Goal: Task Accomplishment & Management: Use online tool/utility

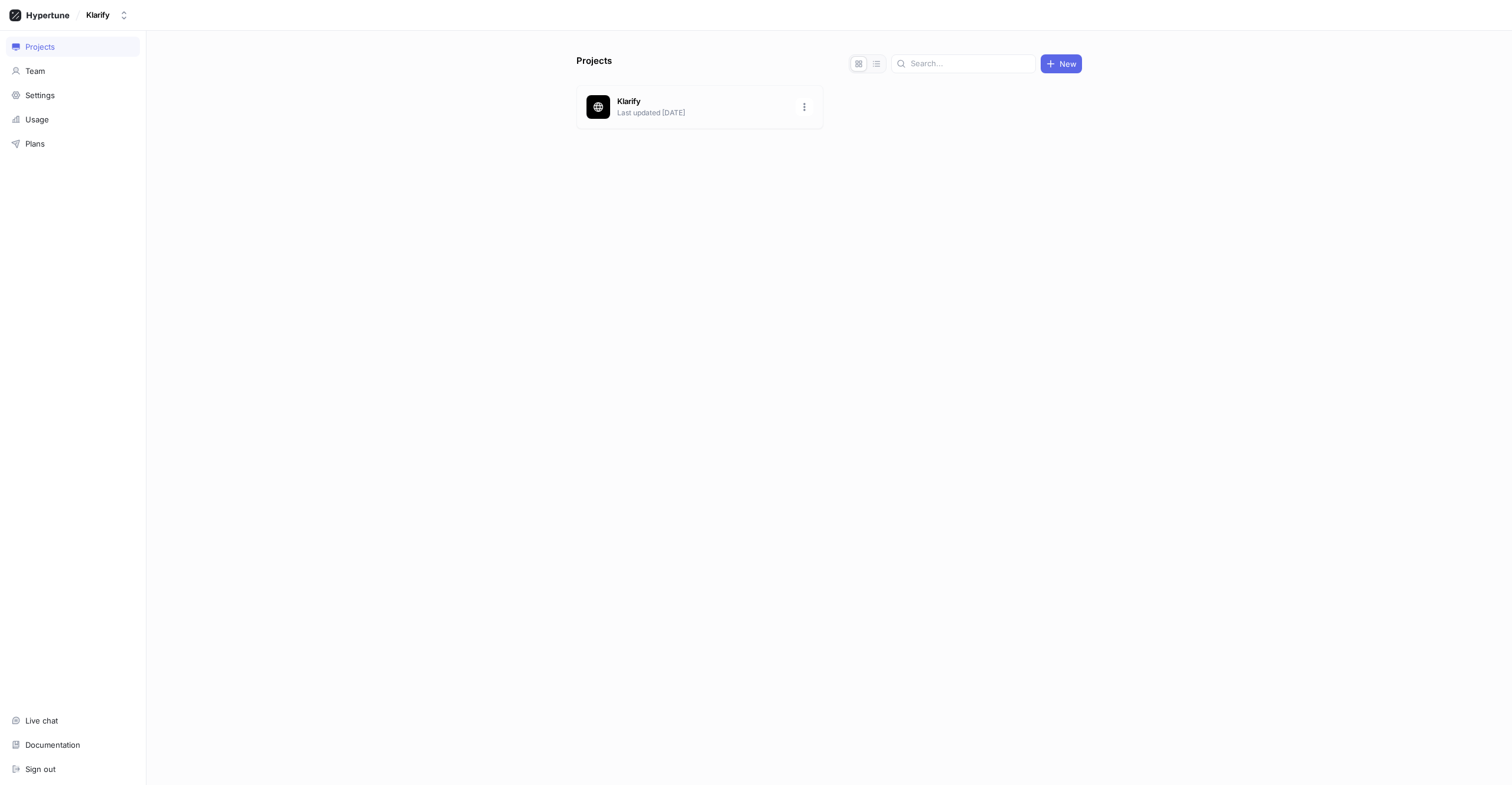
click at [673, 121] on div "Klarify Last updated [DATE]" at bounding box center [700, 107] width 247 height 44
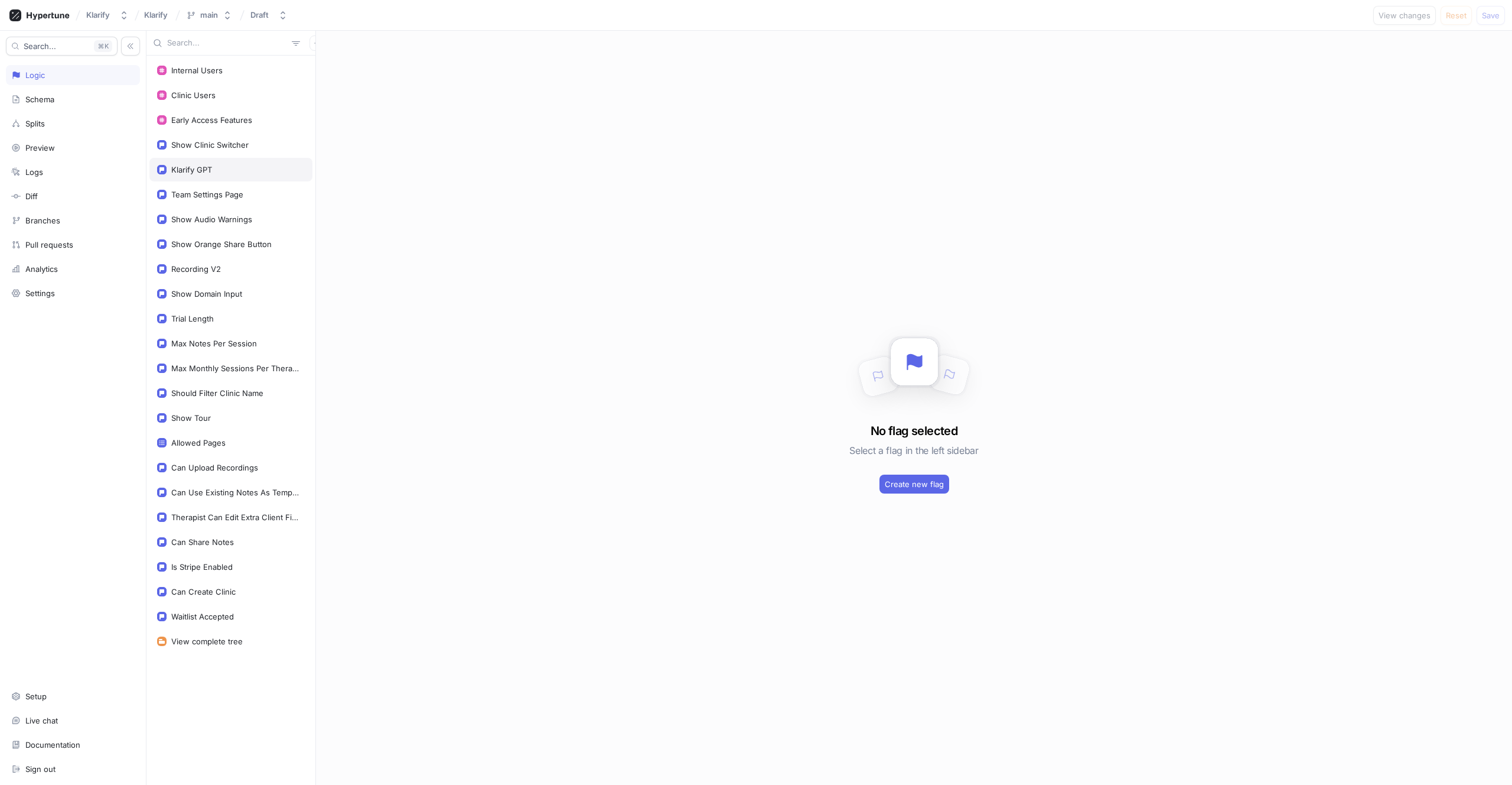
click at [191, 170] on div "Klarify GPT" at bounding box center [191, 170] width 41 height 10
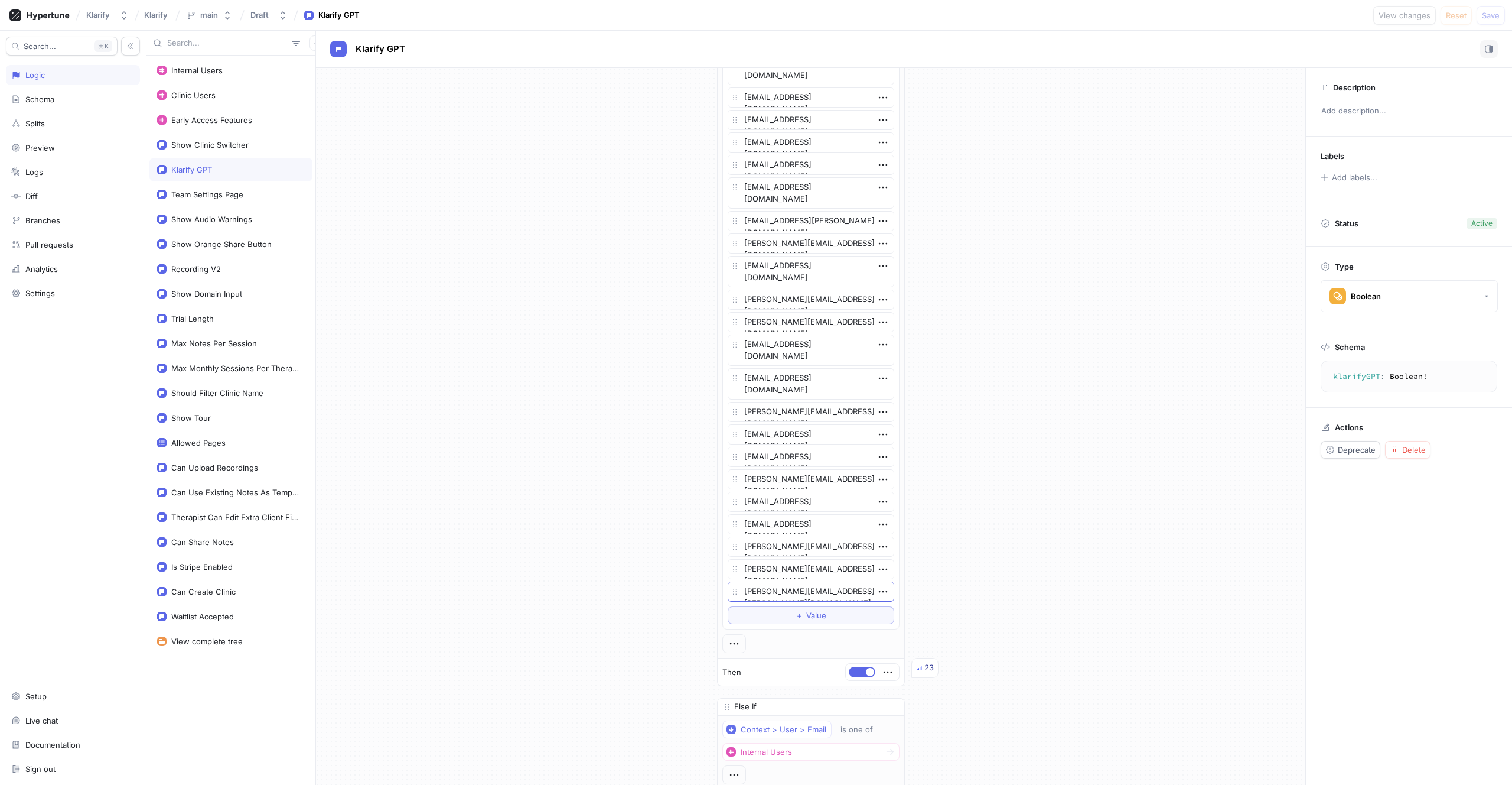
scroll to position [3048, 0]
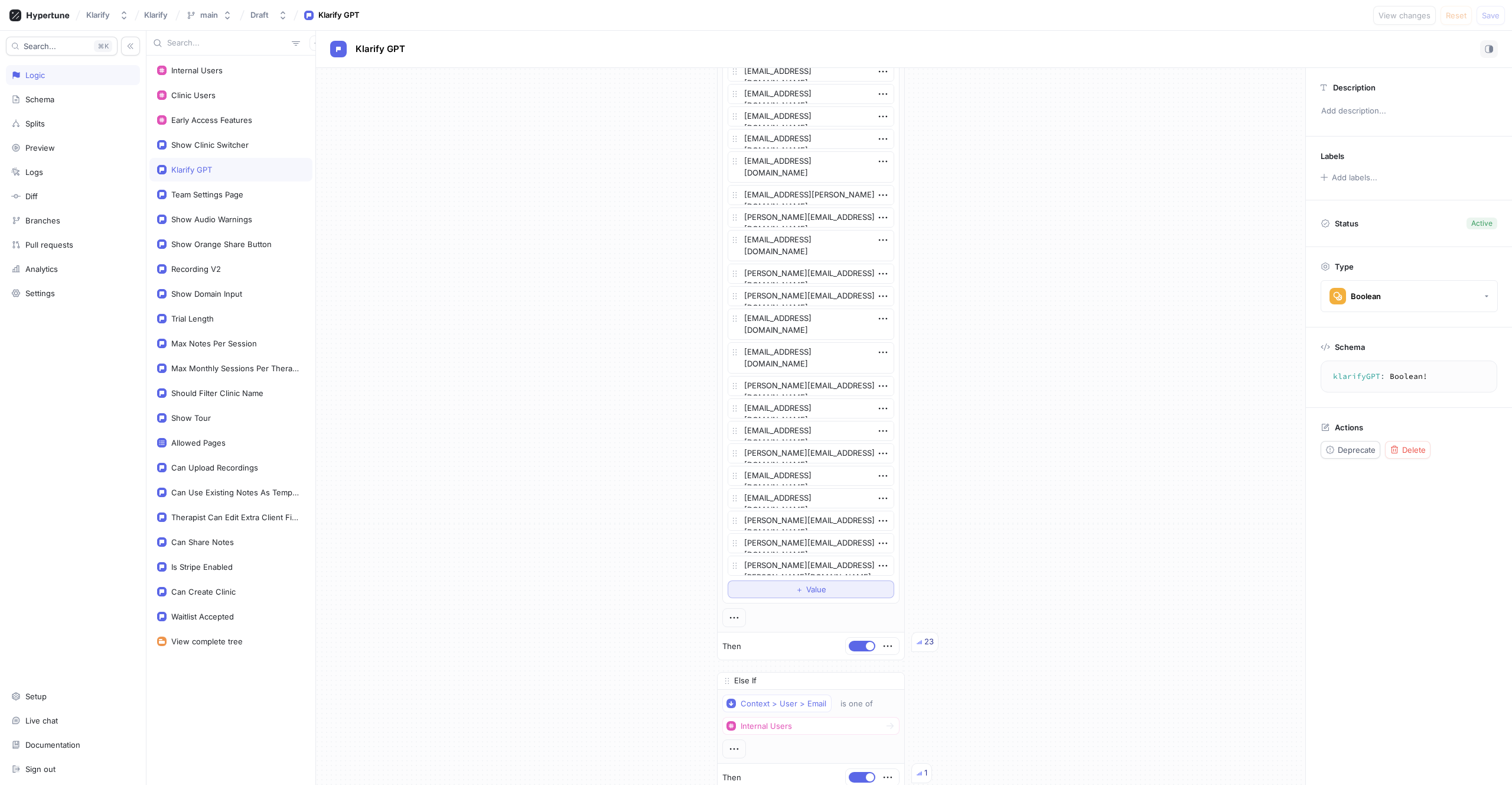
click at [788, 589] on button "＋ Value" at bounding box center [811, 589] width 166 height 17
type textarea "x"
type textarea "[EMAIL_ADDRESS][DOMAIN_NAME]"
click at [1489, 19] on span "Save" at bounding box center [1490, 15] width 17 height 7
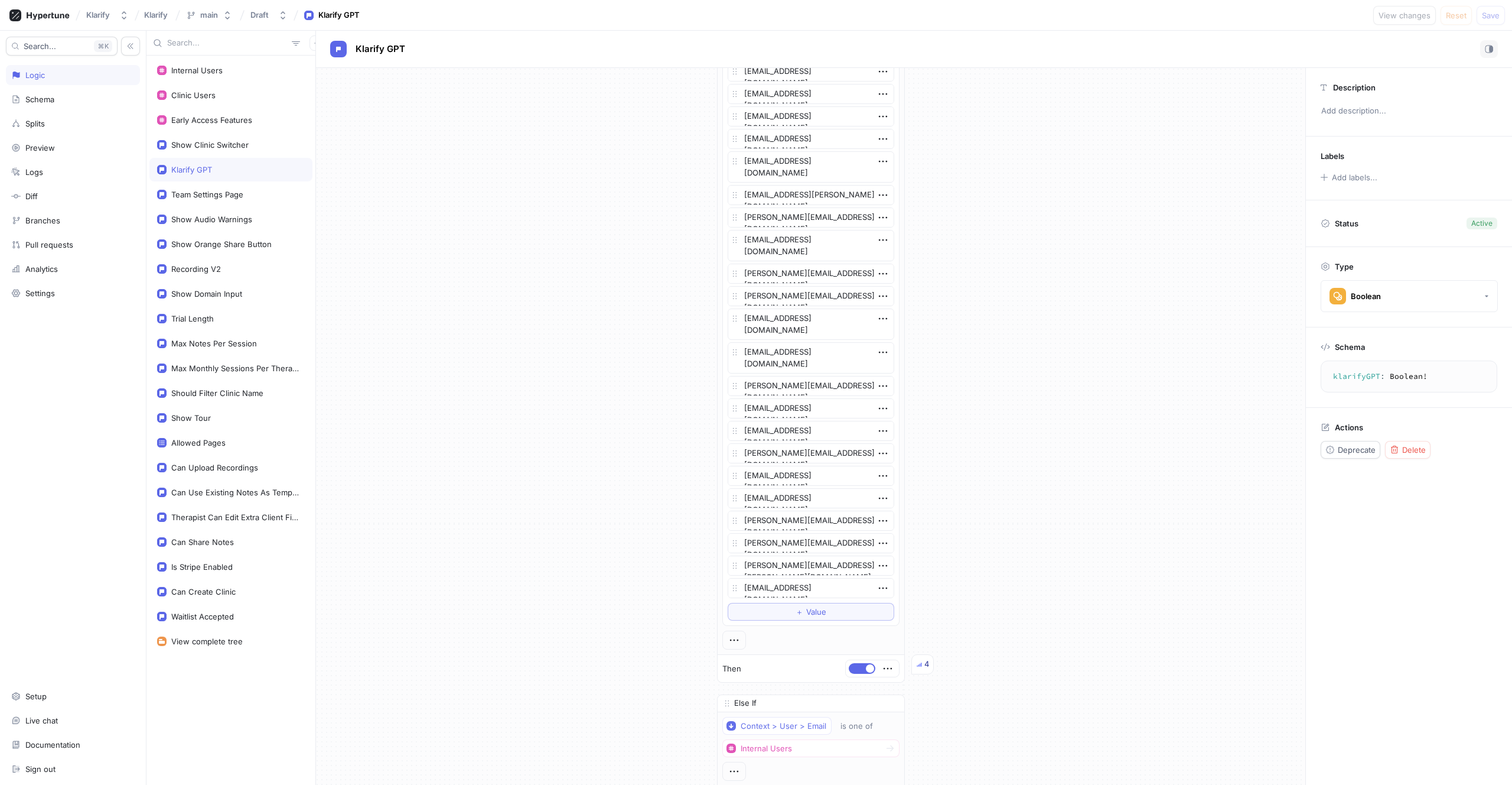
type textarea "x"
